Goal: Transaction & Acquisition: Book appointment/travel/reservation

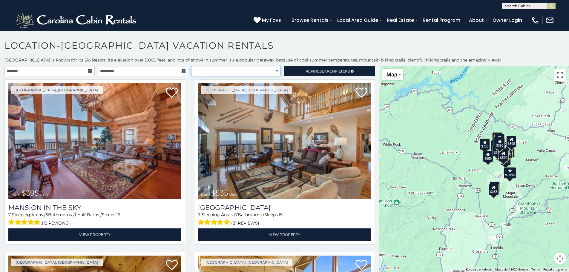
click at [276, 70] on select "**********" at bounding box center [236, 71] width 90 height 10
click at [307, 71] on span "Refine Search Filters" at bounding box center [328, 71] width 44 height 4
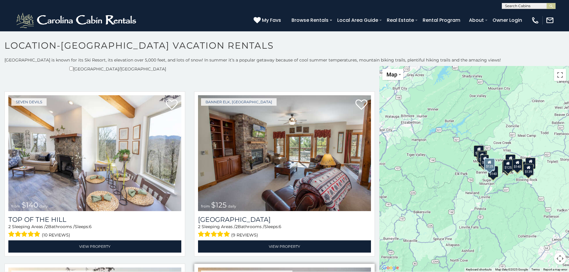
scroll to position [179, 0]
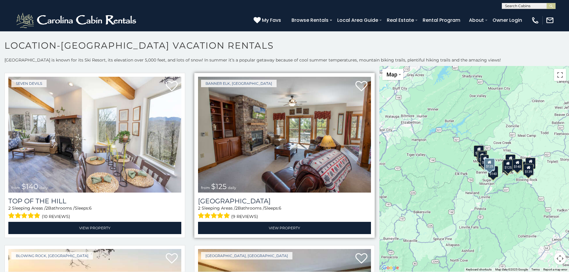
click at [289, 141] on img at bounding box center [284, 135] width 173 height 116
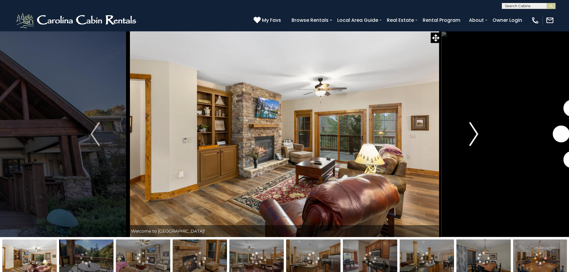
click at [476, 134] on img "Next" at bounding box center [473, 134] width 9 height 24
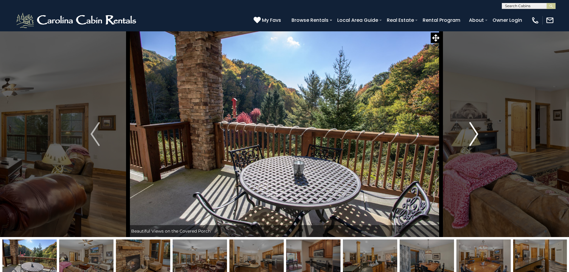
click at [476, 134] on img "Next" at bounding box center [473, 134] width 9 height 24
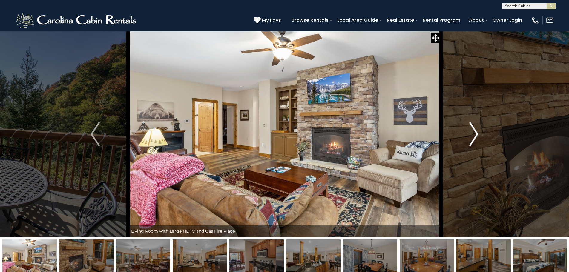
click at [476, 134] on img "Next" at bounding box center [473, 134] width 9 height 24
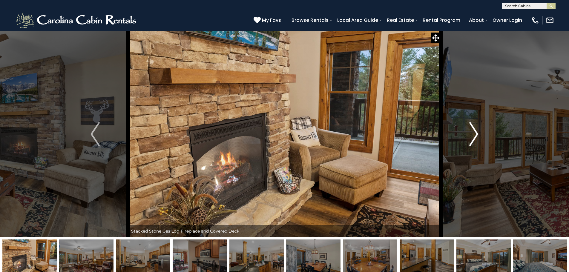
click at [476, 134] on img "Next" at bounding box center [473, 134] width 9 height 24
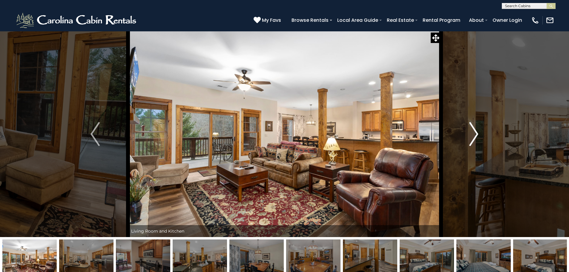
click at [476, 134] on img "Next" at bounding box center [473, 134] width 9 height 24
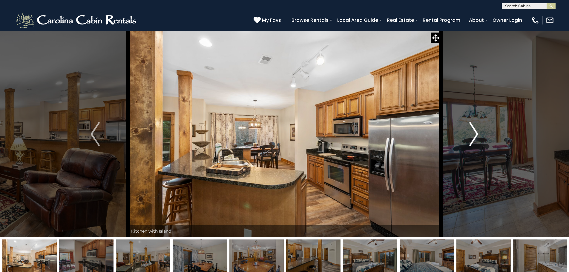
click at [476, 134] on img "Next" at bounding box center [473, 134] width 9 height 24
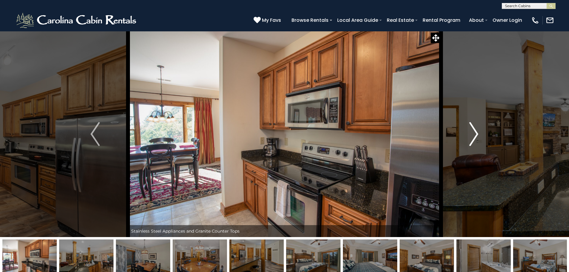
click at [476, 134] on img "Next" at bounding box center [473, 134] width 9 height 24
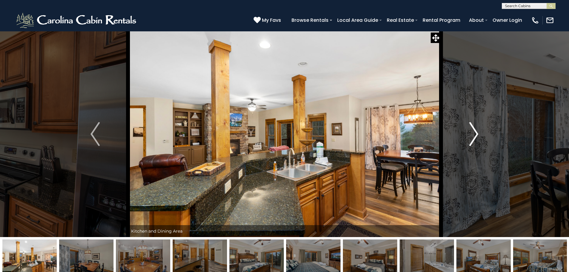
click at [476, 134] on img "Next" at bounding box center [473, 134] width 9 height 24
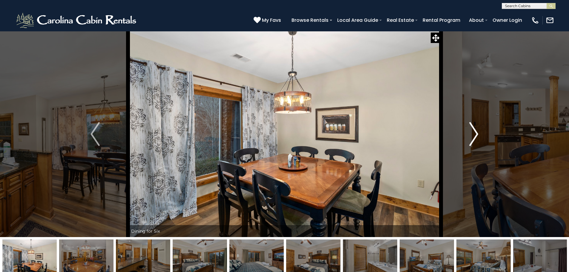
click at [476, 134] on img "Next" at bounding box center [473, 134] width 9 height 24
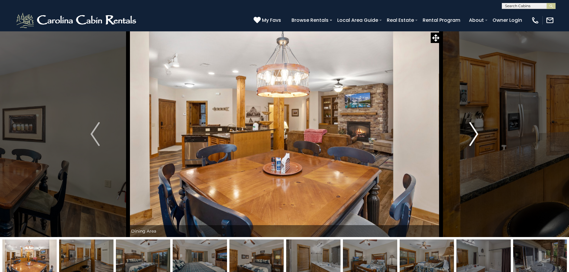
click at [476, 134] on img "Next" at bounding box center [473, 134] width 9 height 24
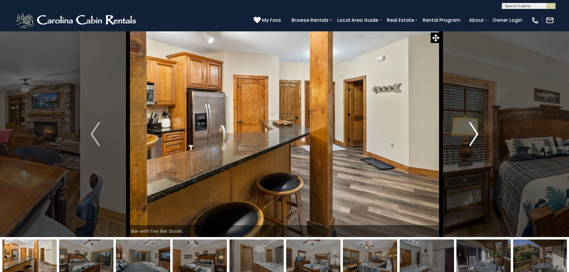
click at [476, 134] on img "Next" at bounding box center [473, 134] width 9 height 24
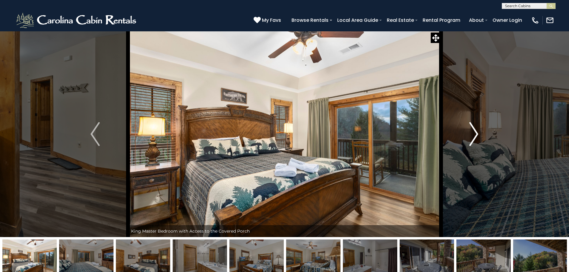
click at [476, 134] on img "Next" at bounding box center [473, 134] width 9 height 24
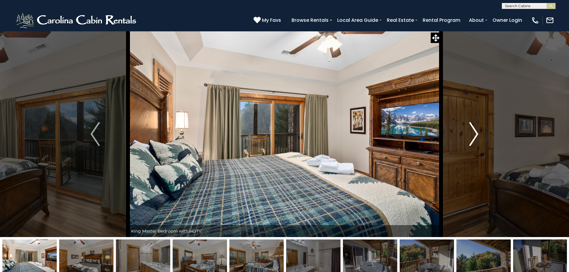
click at [476, 134] on img "Next" at bounding box center [473, 134] width 9 height 24
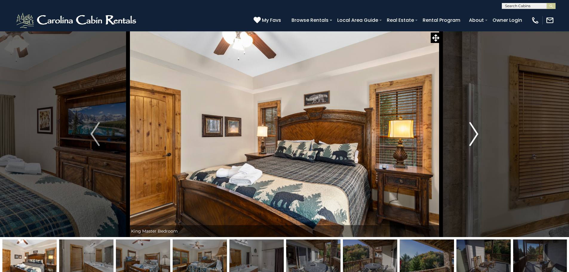
click at [476, 134] on img "Next" at bounding box center [473, 134] width 9 height 24
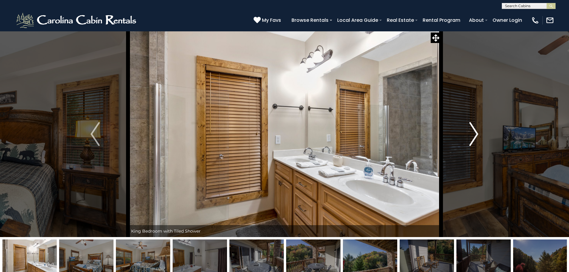
click at [476, 134] on img "Next" at bounding box center [473, 134] width 9 height 24
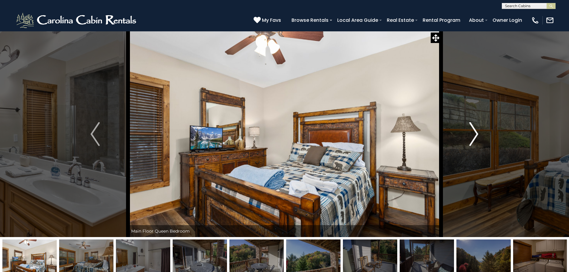
click at [476, 134] on img "Next" at bounding box center [473, 134] width 9 height 24
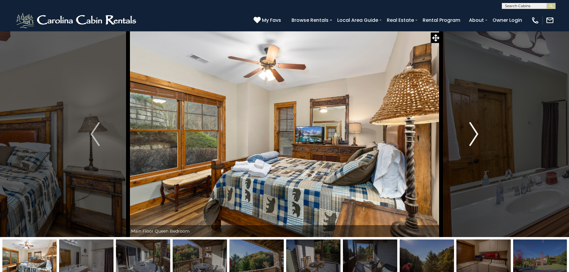
click at [476, 134] on img "Next" at bounding box center [473, 134] width 9 height 24
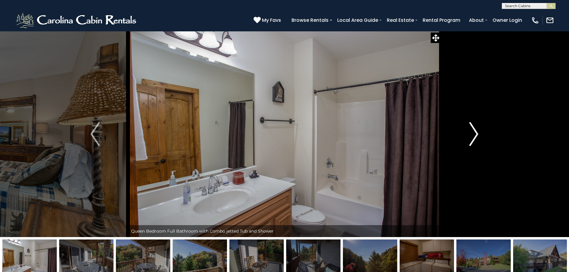
click at [476, 134] on img "Next" at bounding box center [473, 134] width 9 height 24
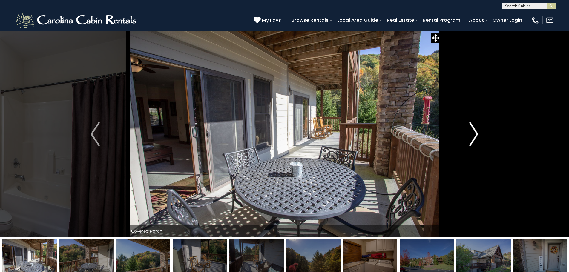
click at [477, 131] on img "Next" at bounding box center [473, 134] width 9 height 24
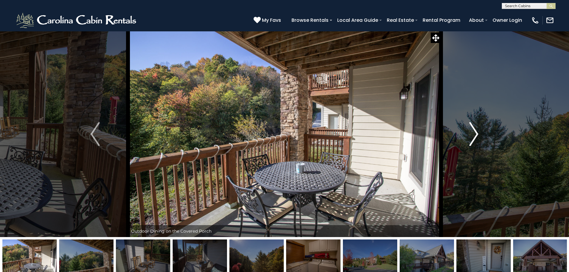
click at [477, 131] on img "Next" at bounding box center [473, 134] width 9 height 24
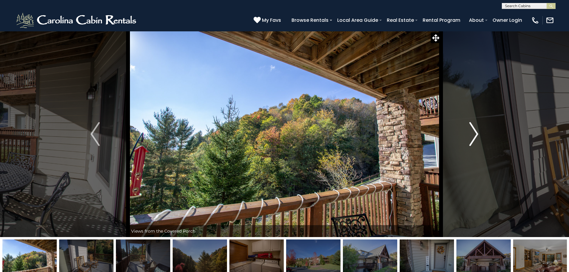
click at [477, 131] on img "Next" at bounding box center [473, 134] width 9 height 24
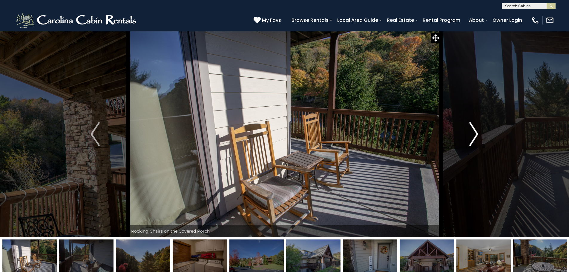
click at [477, 131] on img "Next" at bounding box center [473, 134] width 9 height 24
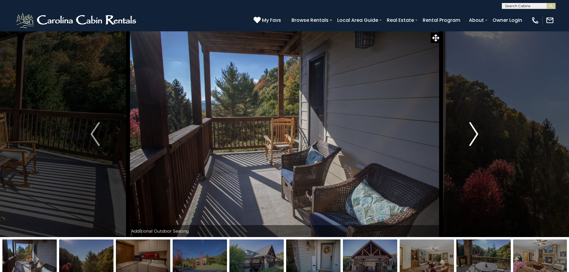
click at [477, 131] on img "Next" at bounding box center [473, 134] width 9 height 24
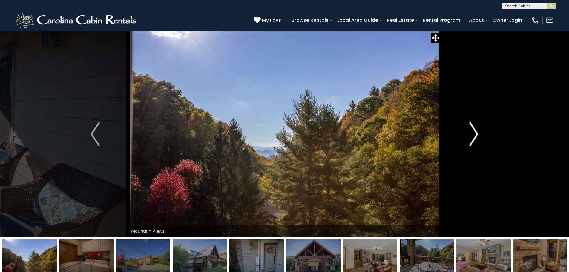
click at [477, 131] on img "Next" at bounding box center [473, 134] width 9 height 24
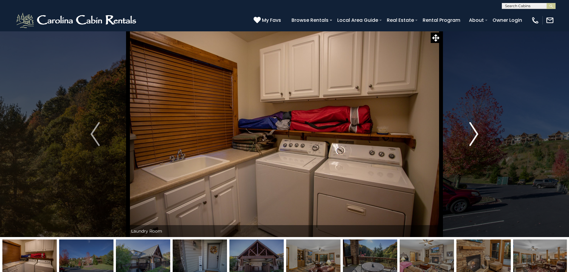
click at [477, 133] on img "Next" at bounding box center [473, 134] width 9 height 24
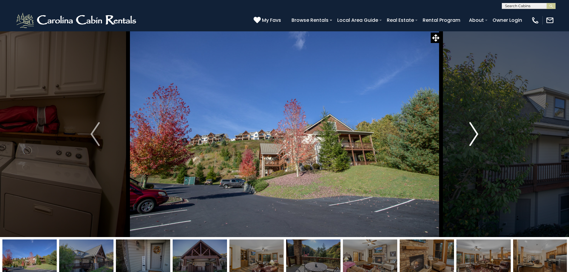
click at [476, 133] on img "Next" at bounding box center [473, 134] width 9 height 24
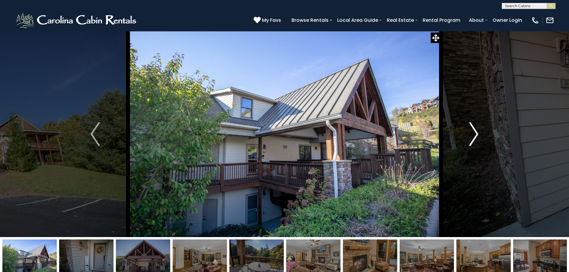
click at [476, 133] on img "Next" at bounding box center [473, 134] width 9 height 24
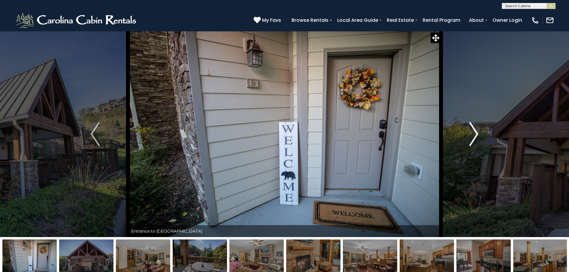
click at [476, 133] on img "Next" at bounding box center [473, 134] width 9 height 24
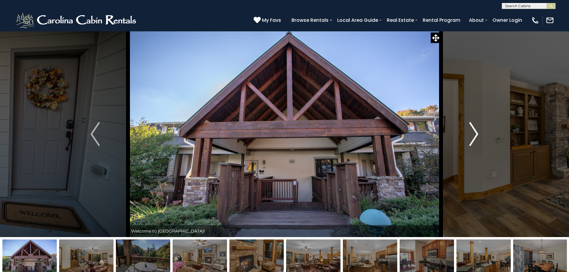
click at [476, 133] on img "Next" at bounding box center [473, 134] width 9 height 24
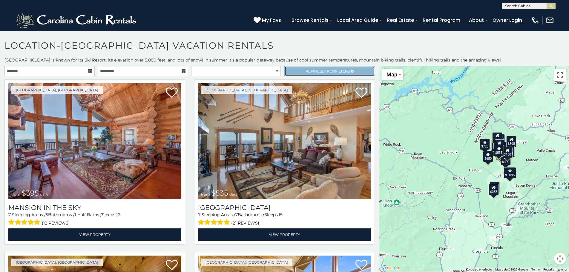
click at [351, 70] on icon at bounding box center [352, 72] width 3 height 4
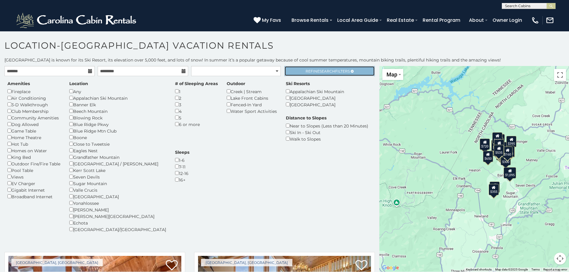
click at [333, 72] on span "Refine Search Filters" at bounding box center [328, 71] width 44 height 4
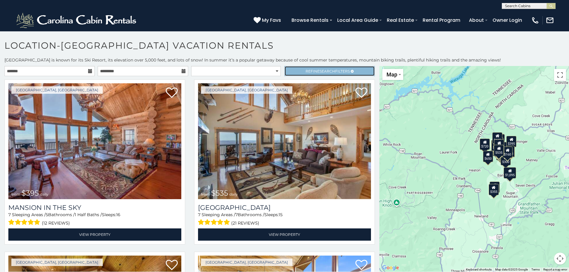
click at [320, 71] on span "Search" at bounding box center [328, 71] width 16 height 4
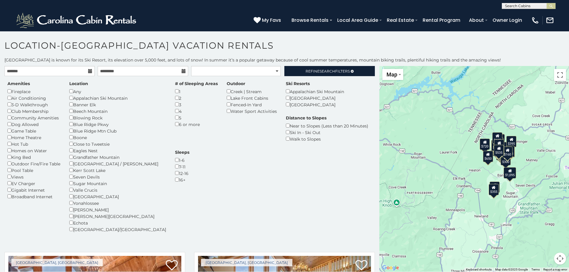
click at [300, 181] on div "Amenities Fireplace Air Conditioning 3-D Walkthrough Club Membership Community …" at bounding box center [189, 160] width 373 height 159
click at [327, 69] on span "Search" at bounding box center [328, 71] width 16 height 4
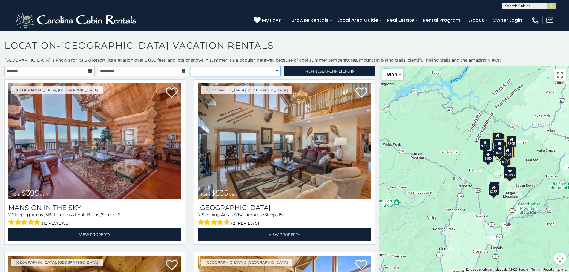
click at [277, 71] on select "**********" at bounding box center [236, 71] width 90 height 10
click at [191, 66] on select "**********" at bounding box center [236, 71] width 90 height 10
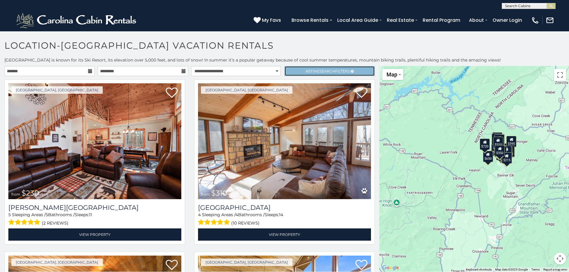
click at [330, 70] on span "Search" at bounding box center [328, 71] width 16 height 4
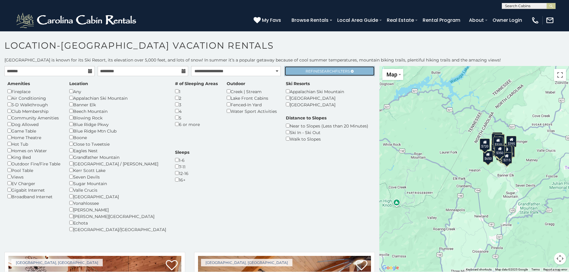
click at [330, 70] on span "Search" at bounding box center [328, 71] width 16 height 4
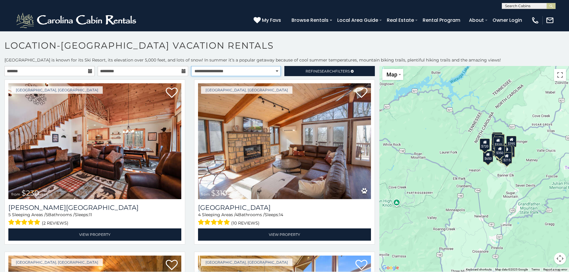
click at [276, 72] on select "**********" at bounding box center [236, 71] width 90 height 10
click at [191, 66] on select "**********" at bounding box center [236, 71] width 90 height 10
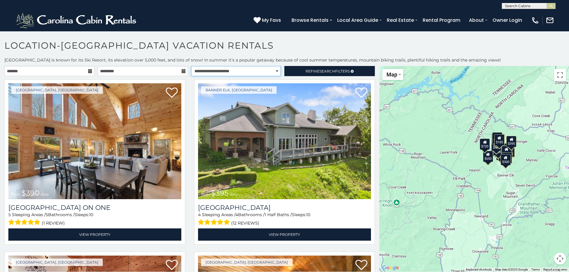
click at [277, 71] on select "**********" at bounding box center [236, 71] width 90 height 10
select select "**********"
click at [191, 66] on select "**********" at bounding box center [236, 71] width 90 height 10
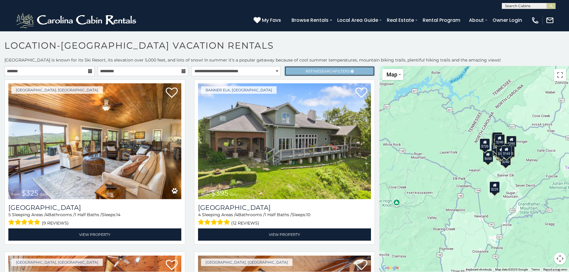
click at [314, 72] on span "Refine Search Filters" at bounding box center [328, 71] width 44 height 4
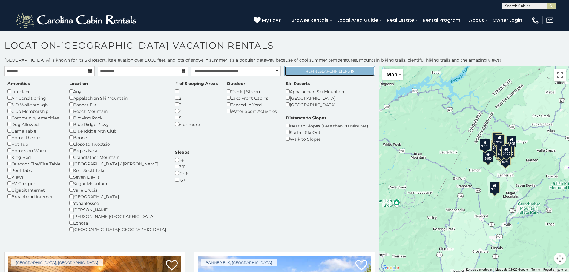
click at [314, 72] on span "Refine Search Filters" at bounding box center [328, 71] width 44 height 4
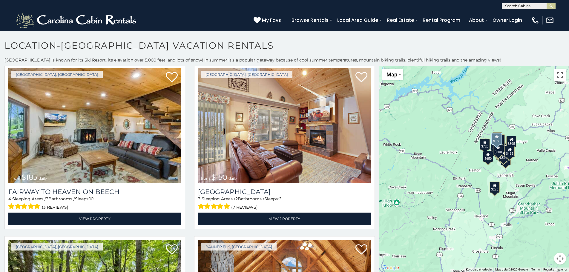
scroll to position [2091, 0]
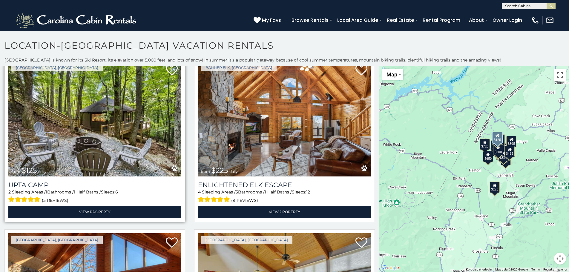
click at [101, 115] on img at bounding box center [94, 119] width 173 height 116
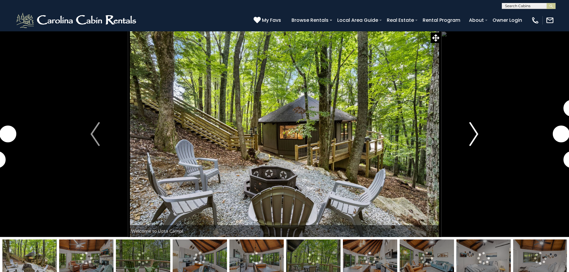
click at [477, 132] on img "Next" at bounding box center [473, 134] width 9 height 24
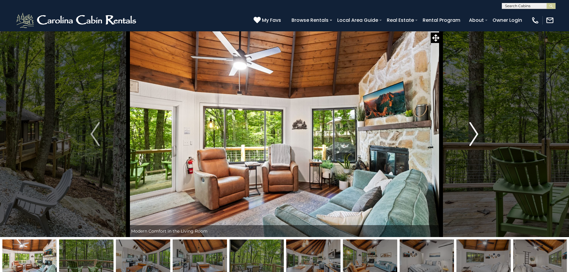
click at [477, 132] on img "Next" at bounding box center [473, 134] width 9 height 24
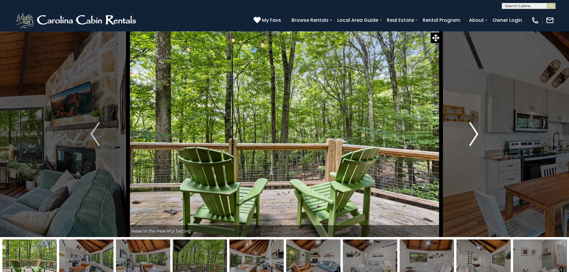
click at [477, 132] on img "Next" at bounding box center [473, 134] width 9 height 24
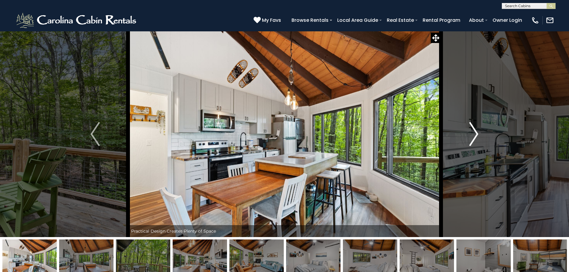
click at [477, 132] on img "Next" at bounding box center [473, 134] width 9 height 24
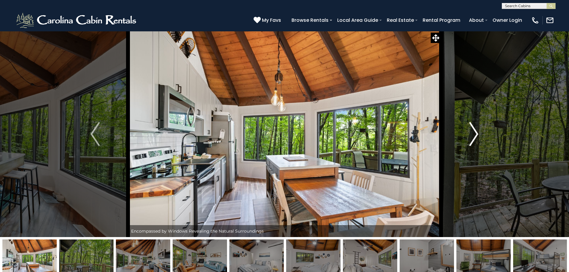
click at [477, 132] on img "Next" at bounding box center [473, 134] width 9 height 24
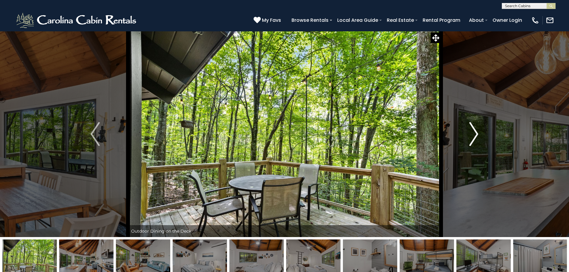
click at [477, 132] on img "Next" at bounding box center [473, 134] width 9 height 24
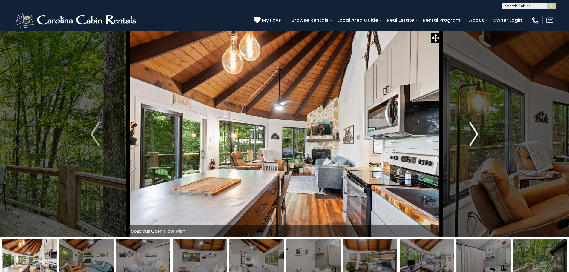
click at [477, 132] on img "Next" at bounding box center [473, 134] width 9 height 24
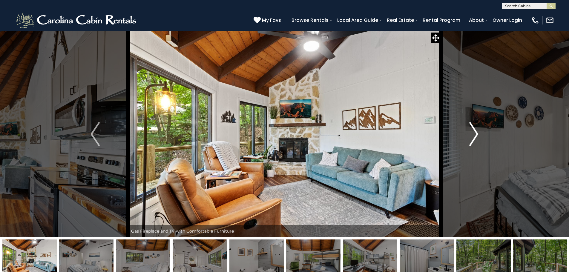
click at [477, 132] on img "Next" at bounding box center [473, 134] width 9 height 24
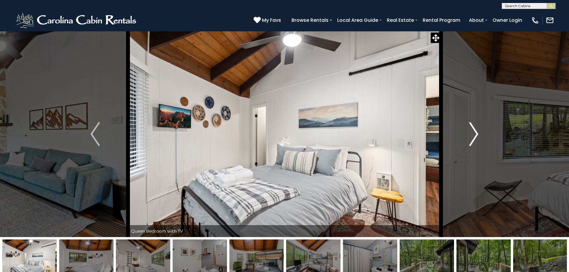
click at [477, 132] on img "Next" at bounding box center [473, 134] width 9 height 24
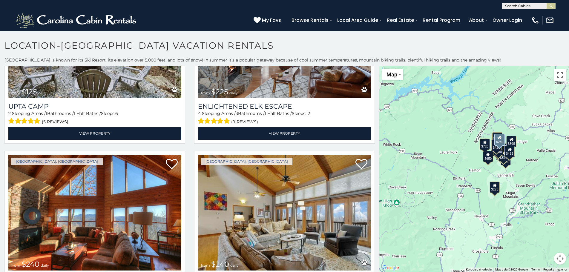
scroll to position [2241, 0]
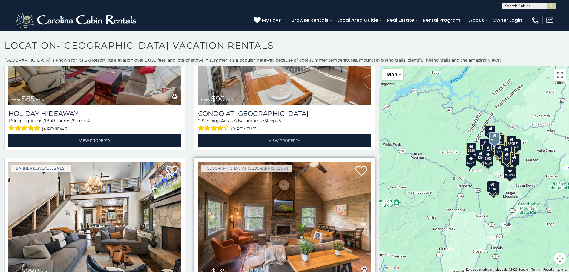
scroll to position [3574, 0]
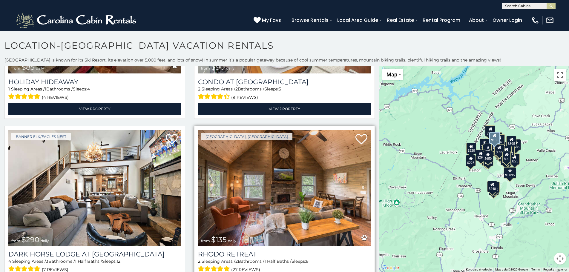
click at [281, 151] on img at bounding box center [284, 188] width 173 height 116
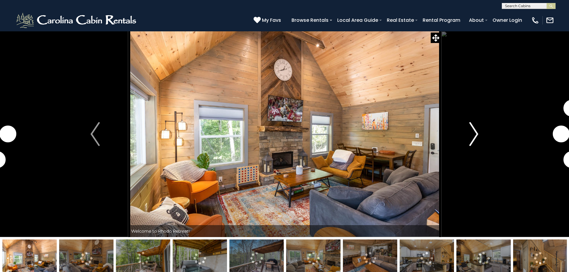
click at [477, 134] on img "Next" at bounding box center [473, 134] width 9 height 24
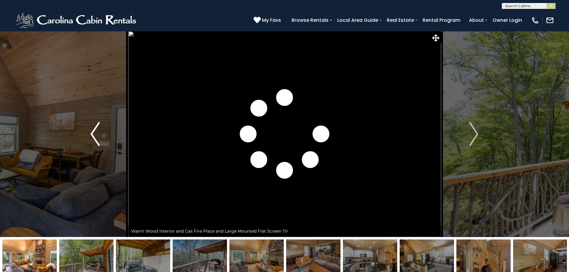
click at [95, 132] on img "Previous" at bounding box center [95, 134] width 9 height 24
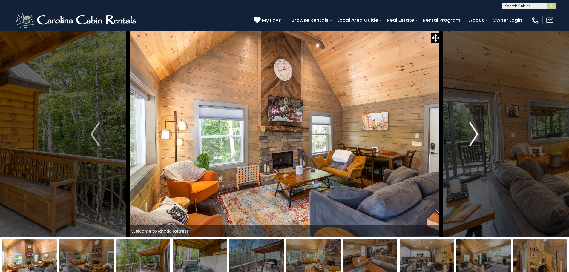
click at [477, 133] on img "Next" at bounding box center [473, 134] width 9 height 24
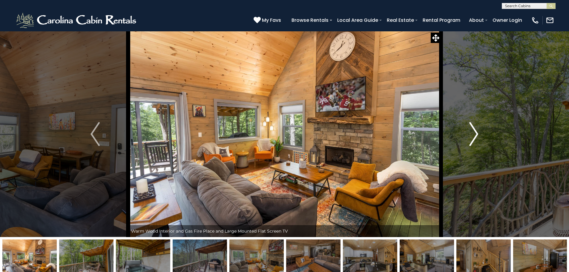
click at [477, 133] on img "Next" at bounding box center [473, 134] width 9 height 24
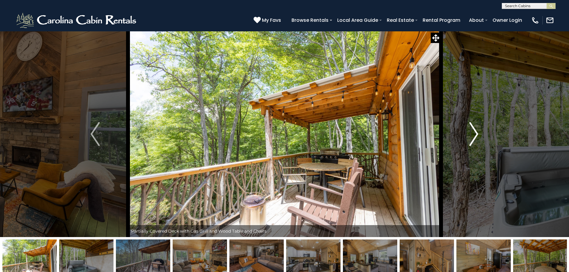
click at [477, 133] on img "Next" at bounding box center [473, 134] width 9 height 24
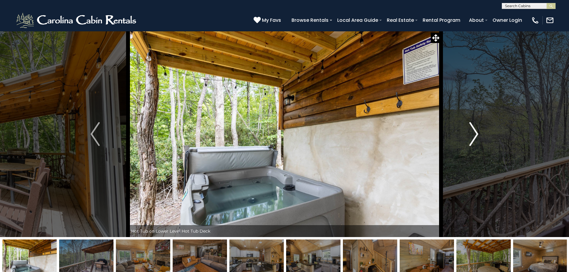
click at [477, 133] on img "Next" at bounding box center [473, 134] width 9 height 24
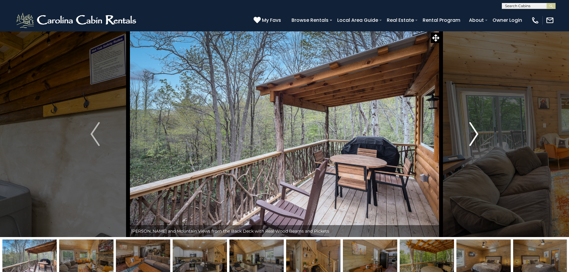
click at [477, 133] on img "Next" at bounding box center [473, 134] width 9 height 24
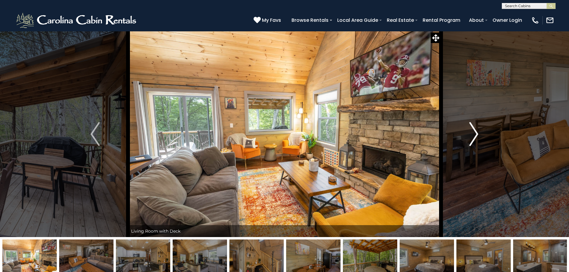
click at [477, 133] on img "Next" at bounding box center [473, 134] width 9 height 24
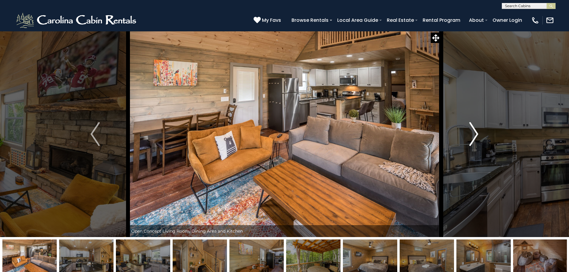
click at [477, 133] on img "Next" at bounding box center [473, 134] width 9 height 24
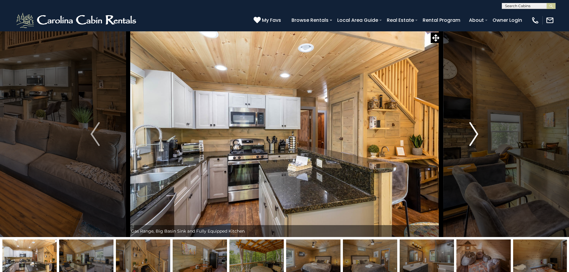
click at [477, 133] on img "Next" at bounding box center [473, 134] width 9 height 24
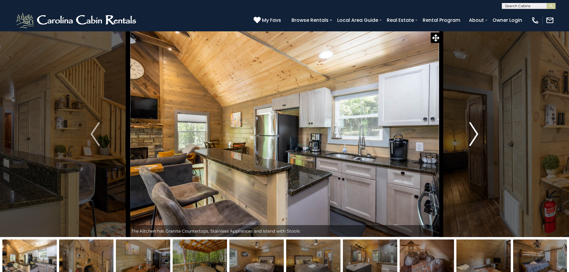
click at [477, 133] on img "Next" at bounding box center [473, 134] width 9 height 24
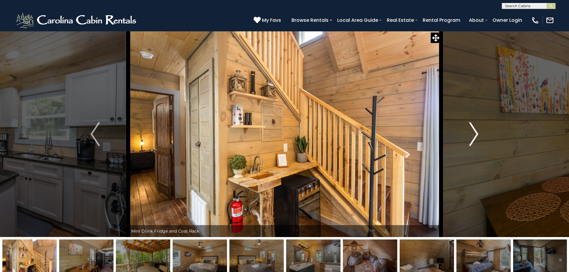
click at [477, 133] on img "Next" at bounding box center [473, 134] width 9 height 24
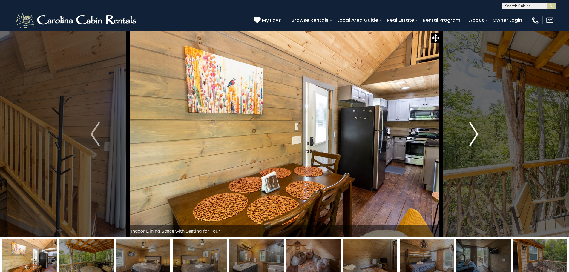
click at [477, 133] on img "Next" at bounding box center [473, 134] width 9 height 24
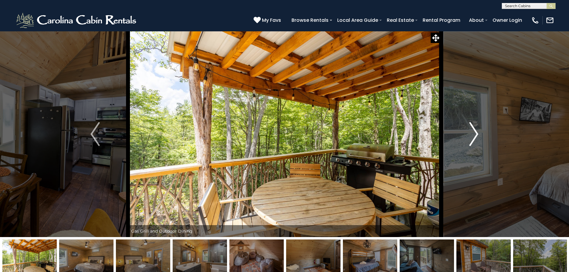
click at [479, 134] on button "Next" at bounding box center [474, 134] width 66 height 206
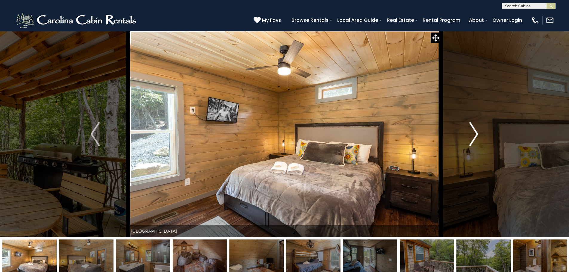
click at [478, 133] on img "Next" at bounding box center [473, 134] width 9 height 24
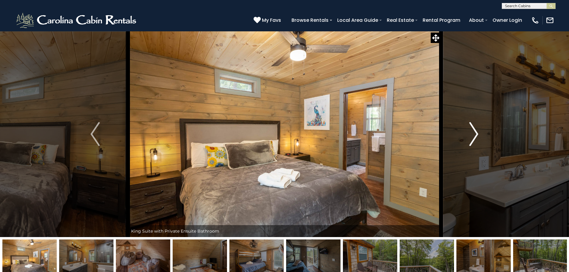
click at [478, 133] on img "Next" at bounding box center [473, 134] width 9 height 24
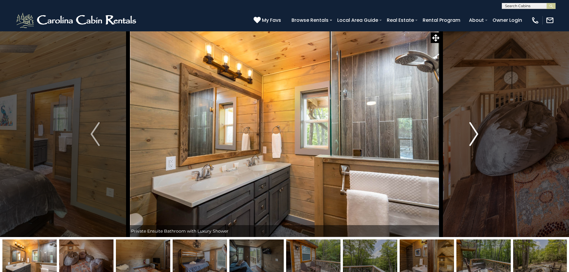
click at [478, 132] on img "Next" at bounding box center [473, 134] width 9 height 24
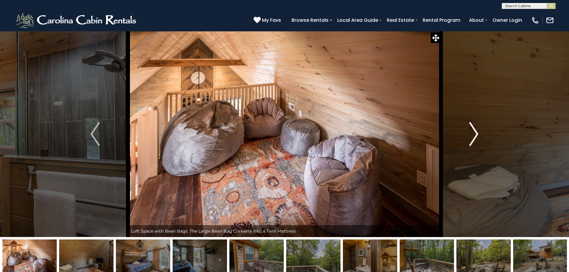
click at [478, 132] on img "Next" at bounding box center [473, 134] width 9 height 24
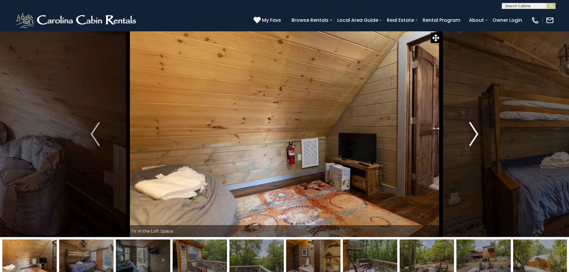
click at [478, 132] on img "Next" at bounding box center [473, 134] width 9 height 24
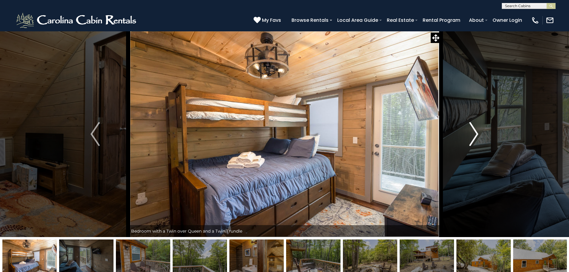
click at [478, 132] on img "Next" at bounding box center [473, 134] width 9 height 24
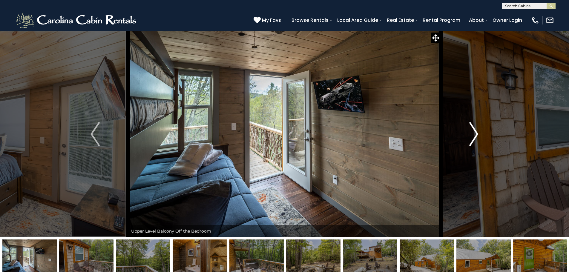
click at [477, 132] on img "Next" at bounding box center [473, 134] width 9 height 24
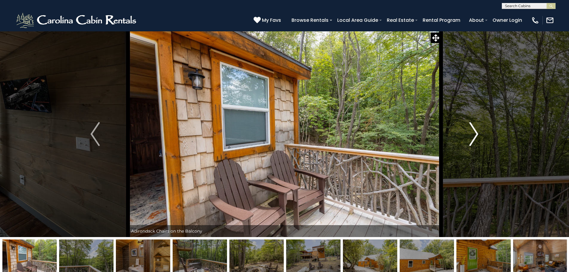
click at [476, 134] on img "Next" at bounding box center [473, 134] width 9 height 24
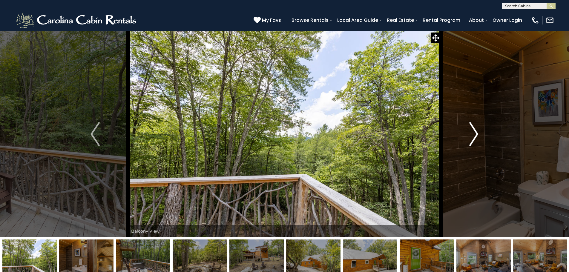
click at [476, 134] on img "Next" at bounding box center [473, 134] width 9 height 24
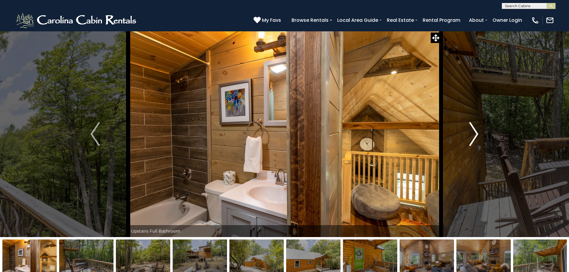
click at [476, 134] on img "Next" at bounding box center [473, 134] width 9 height 24
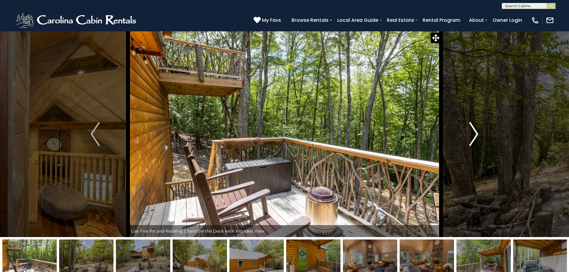
click at [476, 134] on img "Next" at bounding box center [473, 134] width 9 height 24
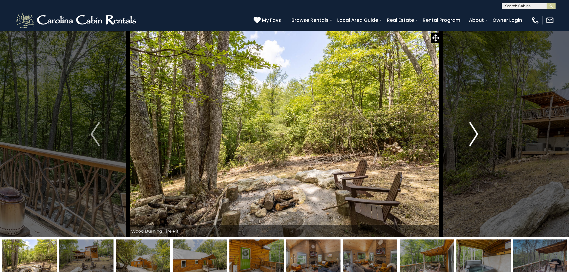
click at [476, 134] on img "Next" at bounding box center [473, 134] width 9 height 24
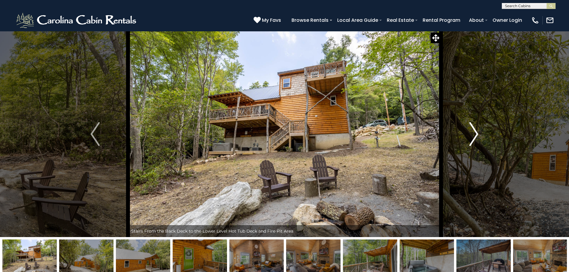
click at [476, 134] on img "Next" at bounding box center [473, 134] width 9 height 24
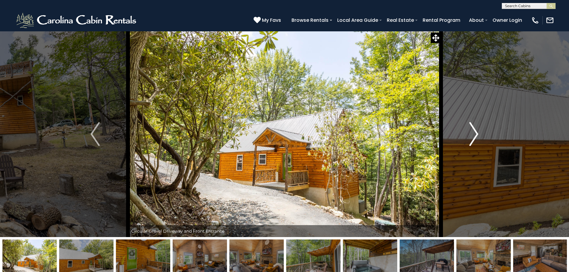
click at [476, 134] on img "Next" at bounding box center [473, 134] width 9 height 24
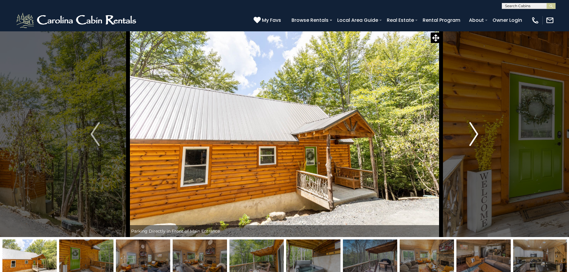
click at [476, 134] on img "Next" at bounding box center [473, 134] width 9 height 24
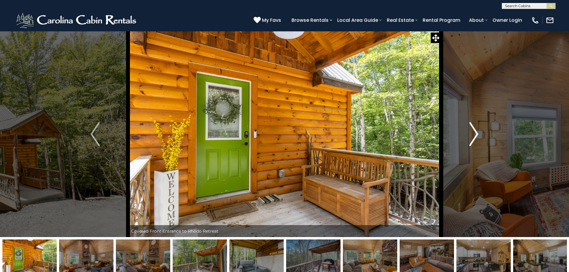
click at [476, 134] on img "Next" at bounding box center [473, 134] width 9 height 24
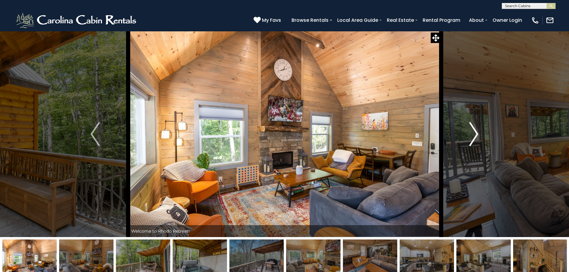
click at [476, 134] on img "Next" at bounding box center [473, 134] width 9 height 24
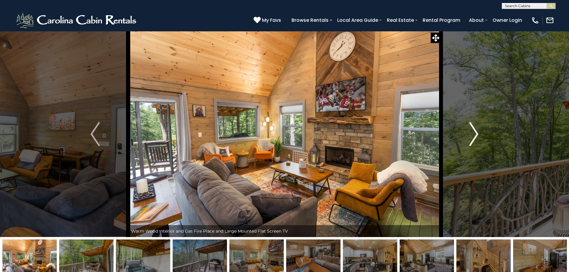
click at [476, 134] on img "Next" at bounding box center [473, 134] width 9 height 24
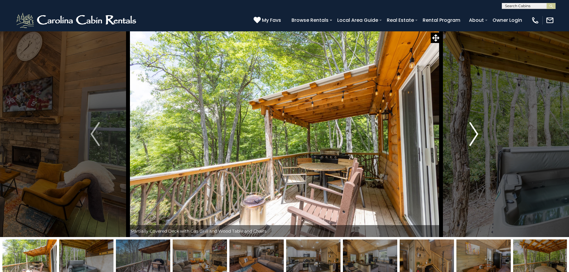
click at [477, 134] on img "Next" at bounding box center [473, 134] width 9 height 24
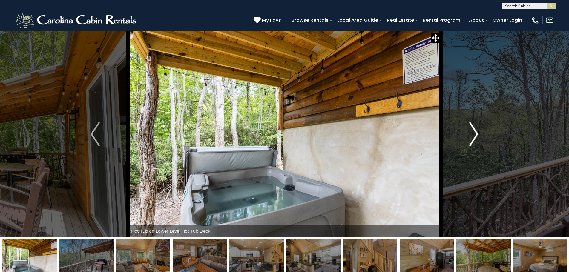
click at [477, 134] on img "Next" at bounding box center [473, 134] width 9 height 24
